Goal: Book appointment/travel/reservation

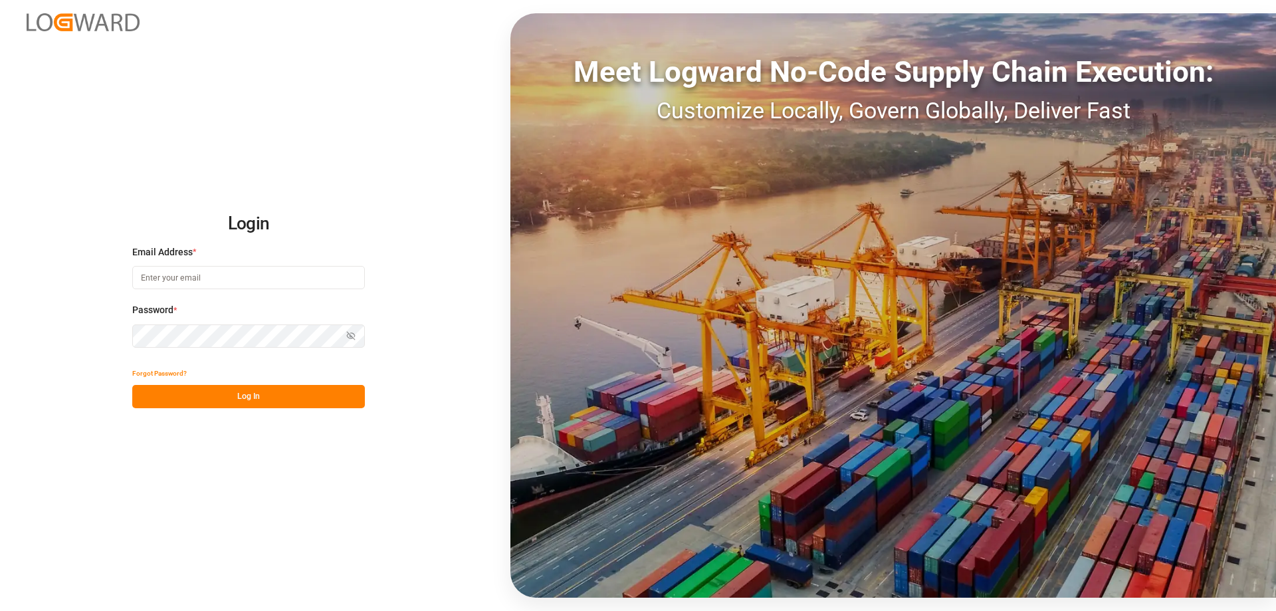
click at [261, 286] on input at bounding box center [248, 277] width 233 height 23
type input "ralf.neuhaus@compo-expert.com"
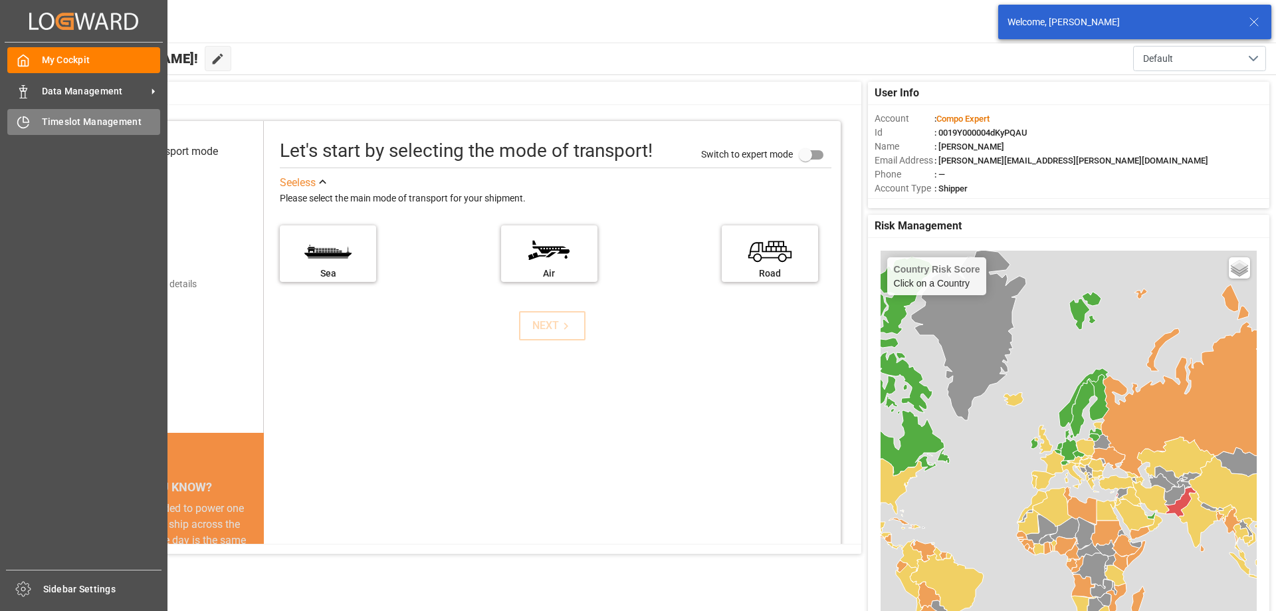
click at [40, 120] on div "Timeslot Management Timeslot Management" at bounding box center [83, 122] width 153 height 26
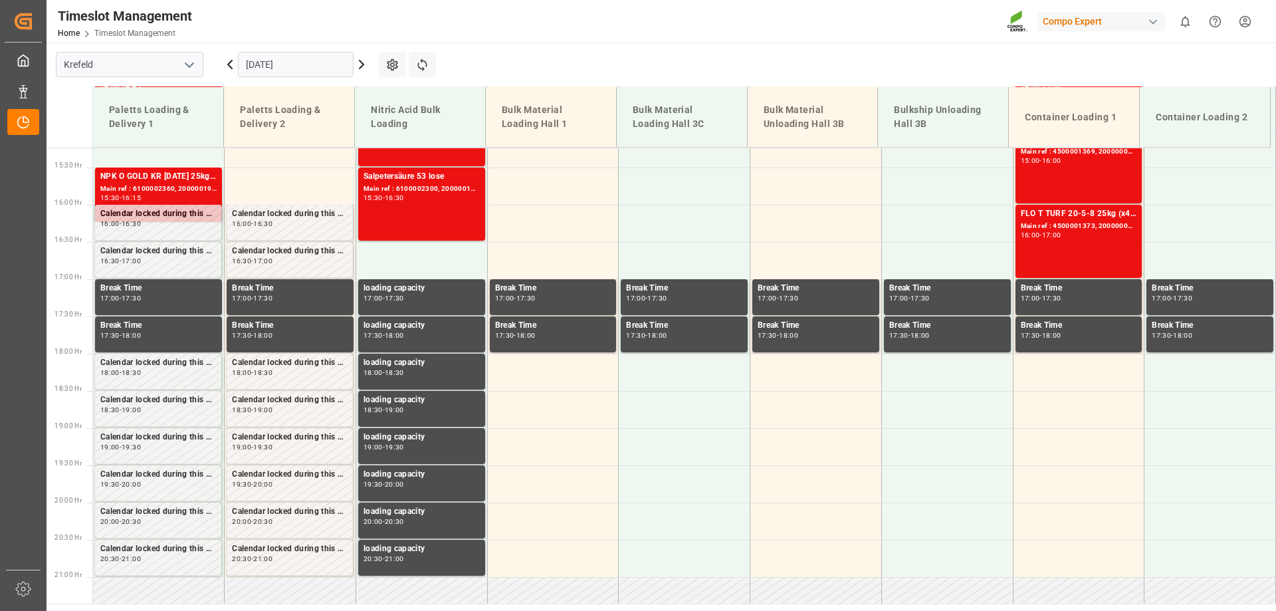
scroll to position [1197, 0]
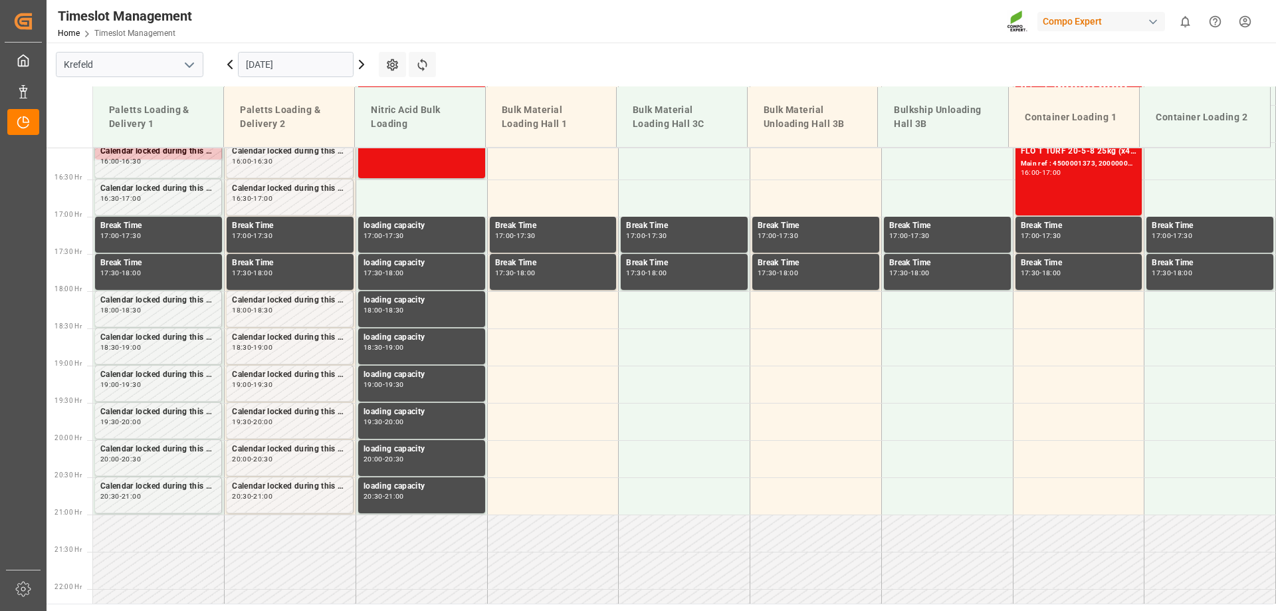
click at [363, 66] on icon at bounding box center [362, 64] width 4 height 8
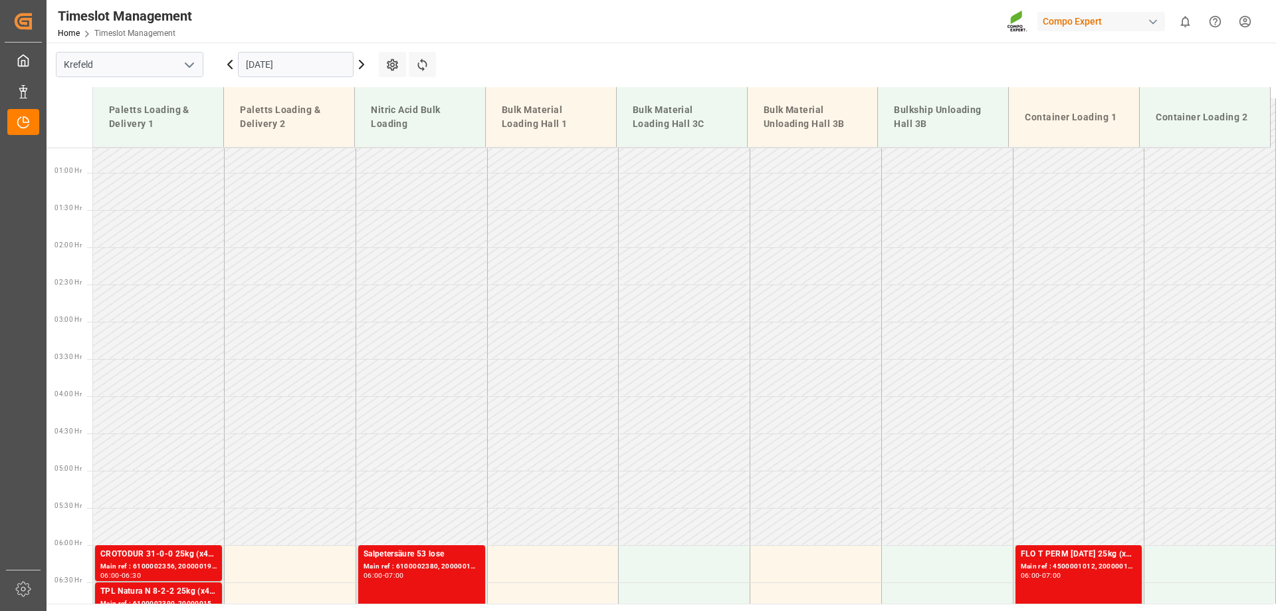
scroll to position [0, 0]
